Goal: Task Accomplishment & Management: Use online tool/utility

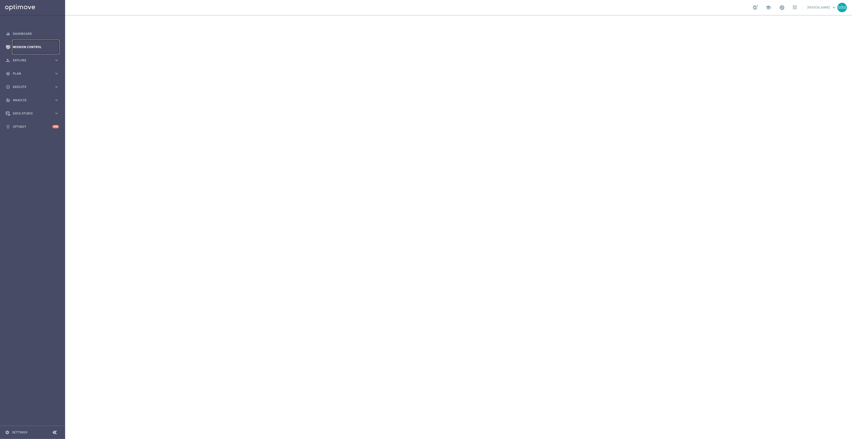
click at [38, 44] on link "Mission Control" at bounding box center [36, 46] width 46 height 13
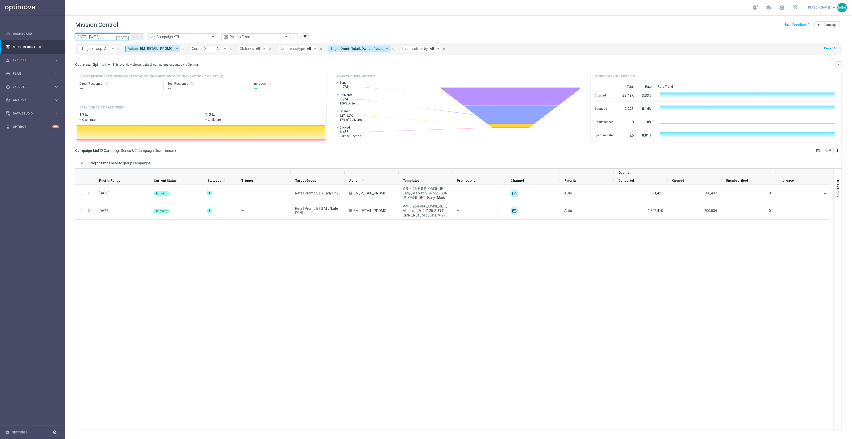
click at [124, 38] on input "[DATE] - [DATE]" at bounding box center [102, 36] width 55 height 7
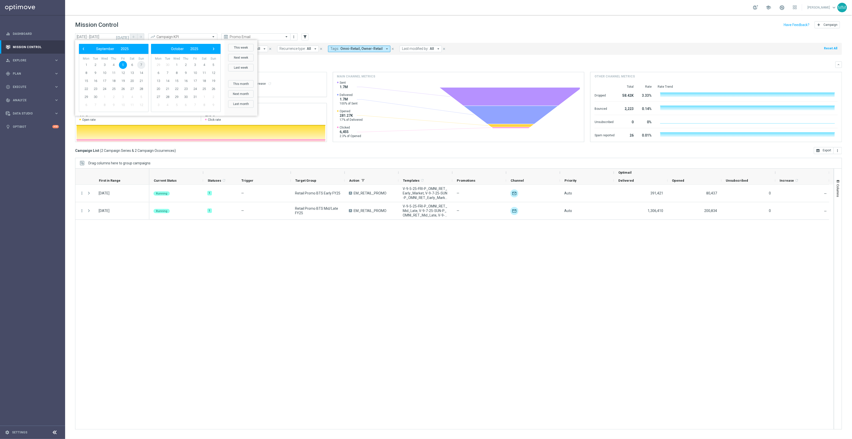
click at [141, 66] on span "7" at bounding box center [141, 65] width 8 height 8
click at [134, 72] on span "13" at bounding box center [132, 73] width 8 height 8
type input "[DATE] - [DATE]"
